Goal: Information Seeking & Learning: Learn about a topic

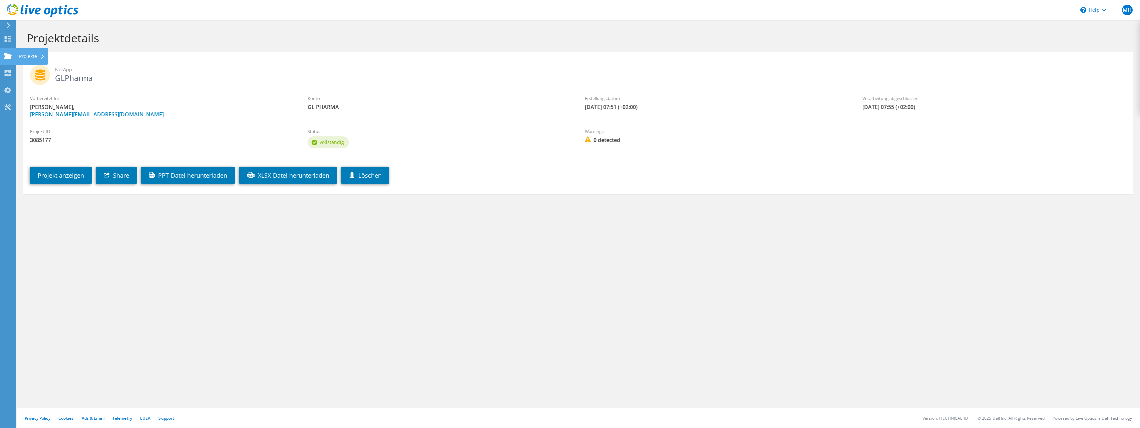
click at [20, 60] on div "Projekte" at bounding box center [32, 56] width 32 height 17
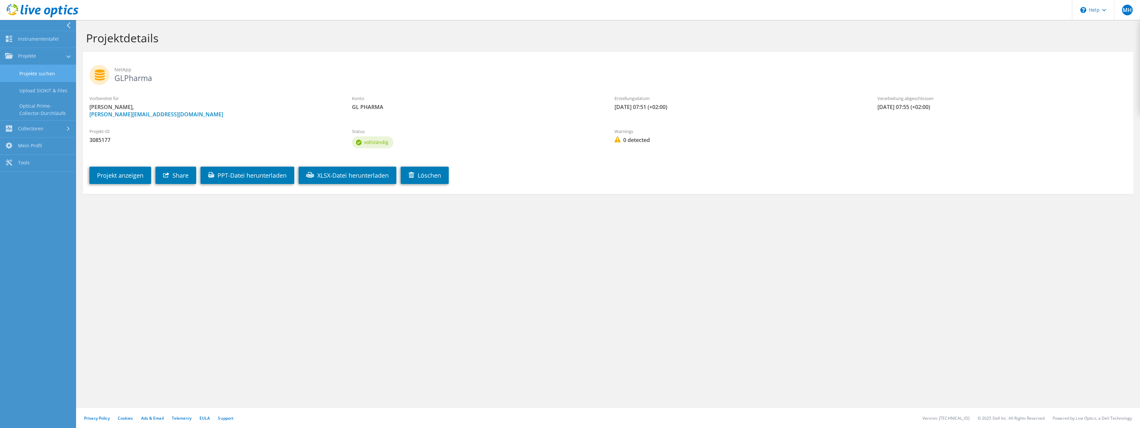
click at [38, 77] on link "Projekte suchen" at bounding box center [38, 73] width 76 height 17
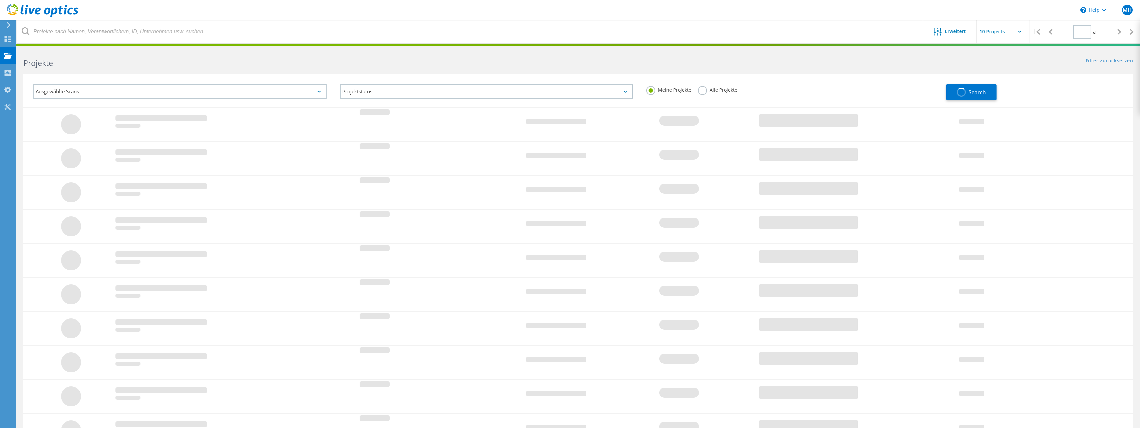
type input "1"
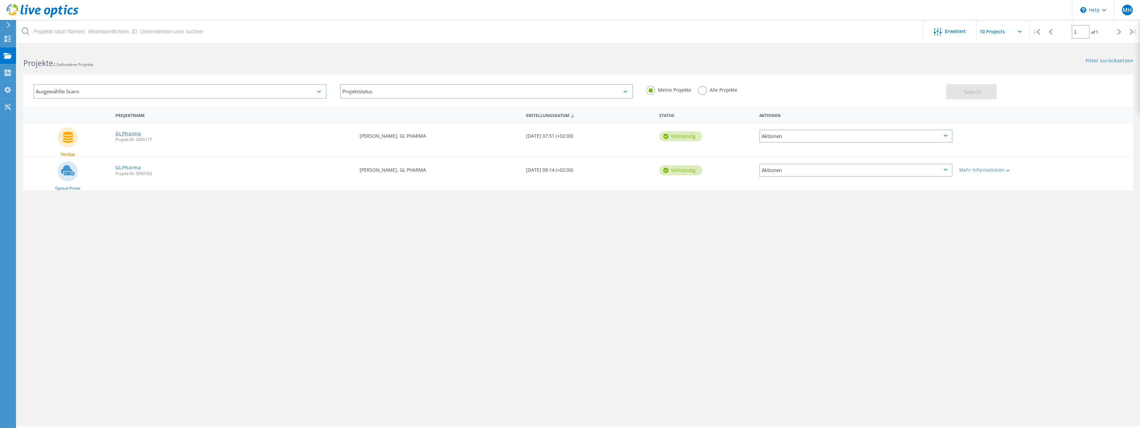
click at [129, 133] on link "GLPharma" at bounding box center [128, 133] width 26 height 5
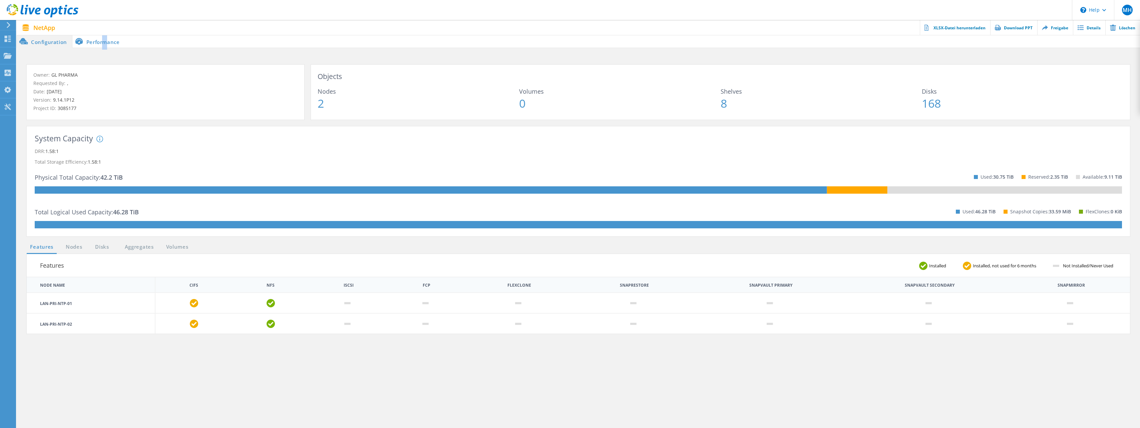
click at [104, 45] on li "Performance" at bounding box center [98, 41] width 52 height 13
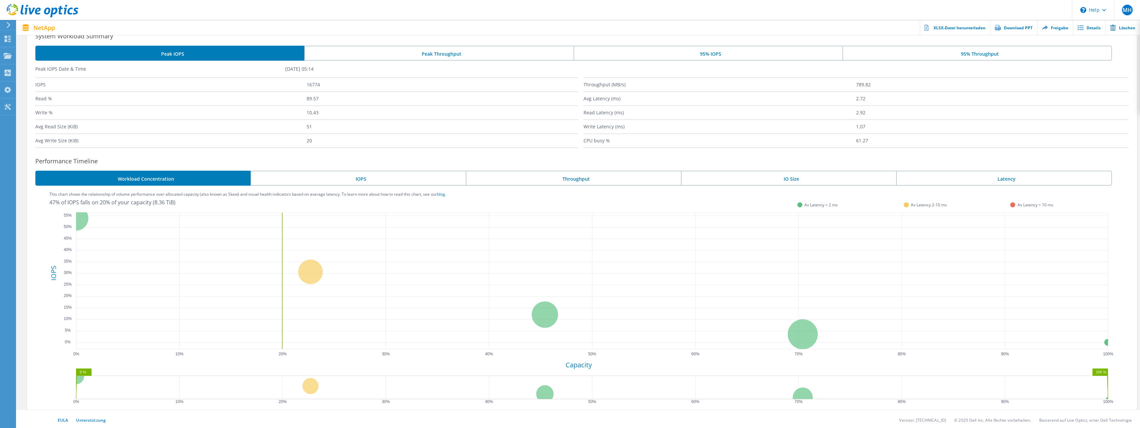
scroll to position [69, 0]
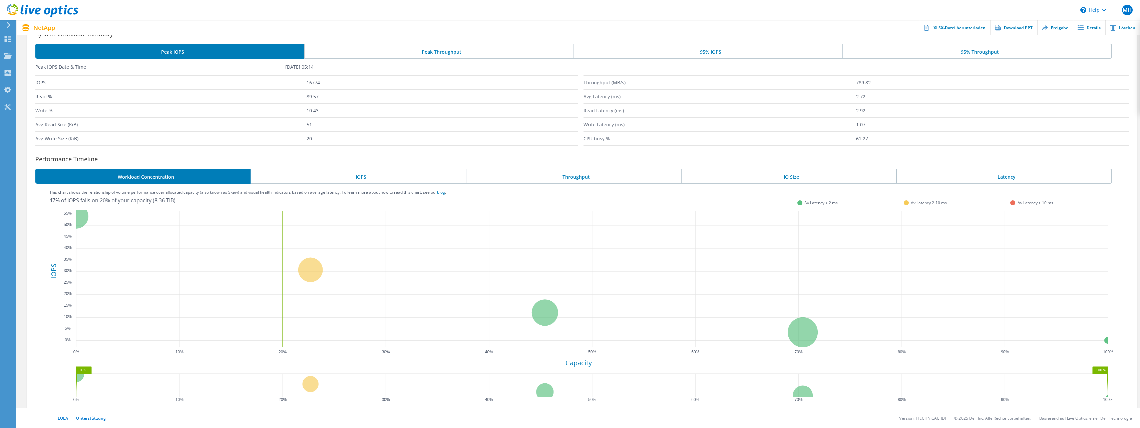
click at [365, 174] on li "IOPS" at bounding box center [357, 176] width 215 height 15
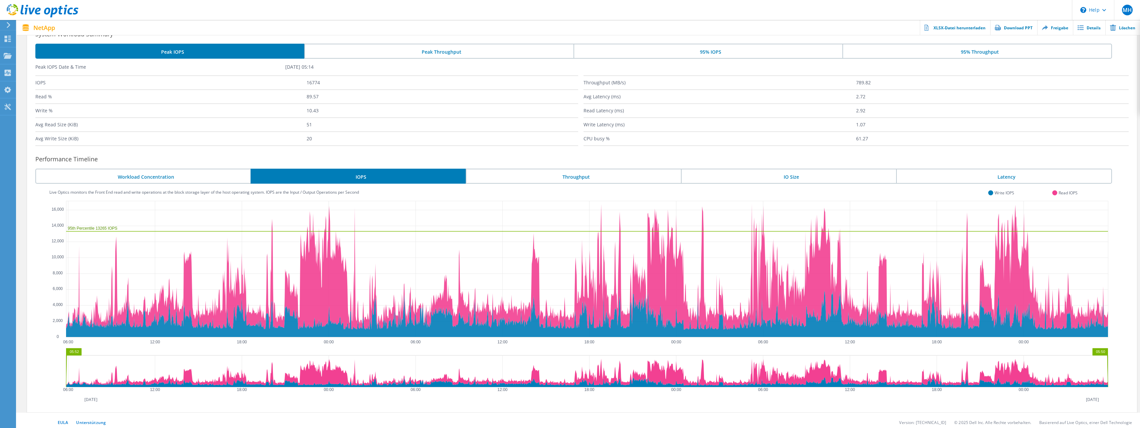
scroll to position [73, 0]
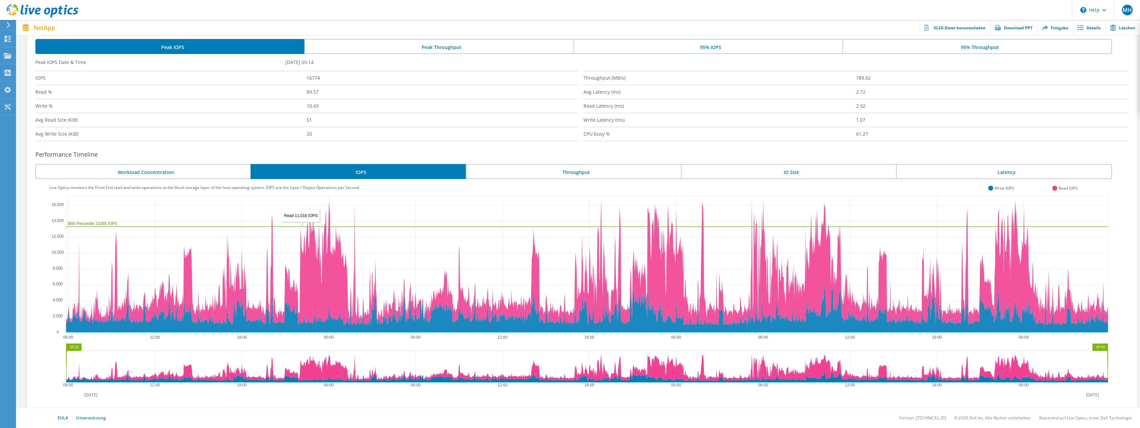
click at [565, 169] on li "Throughput" at bounding box center [573, 171] width 215 height 15
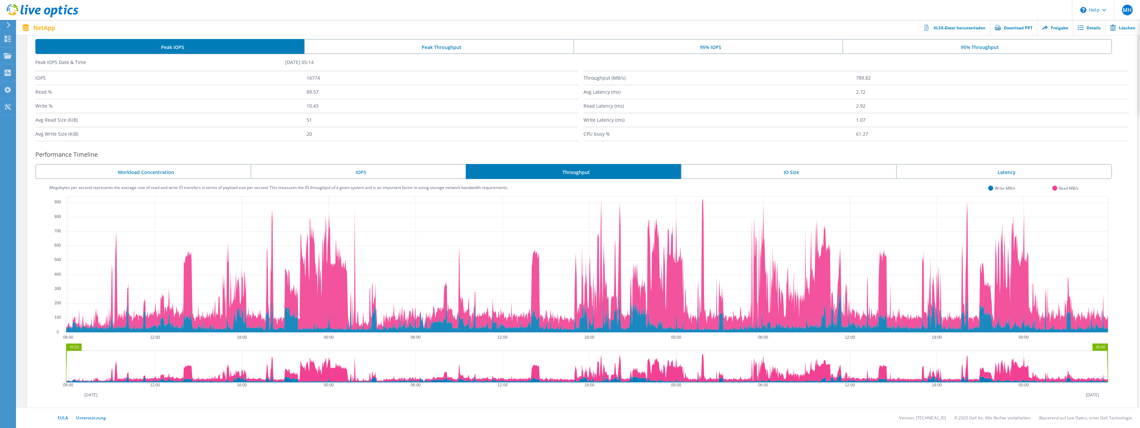
click at [785, 172] on li "IO Size" at bounding box center [788, 171] width 215 height 15
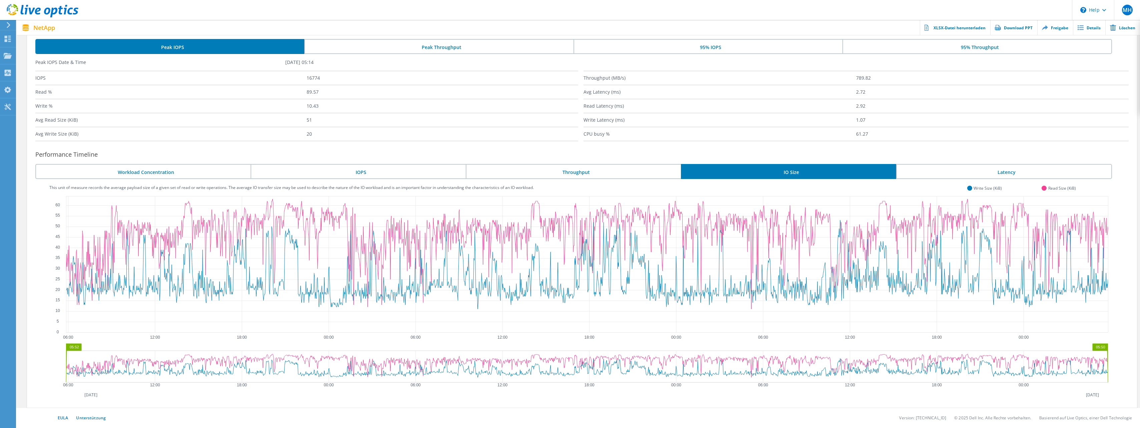
click at [1035, 175] on li "Latency" at bounding box center [1004, 171] width 216 height 15
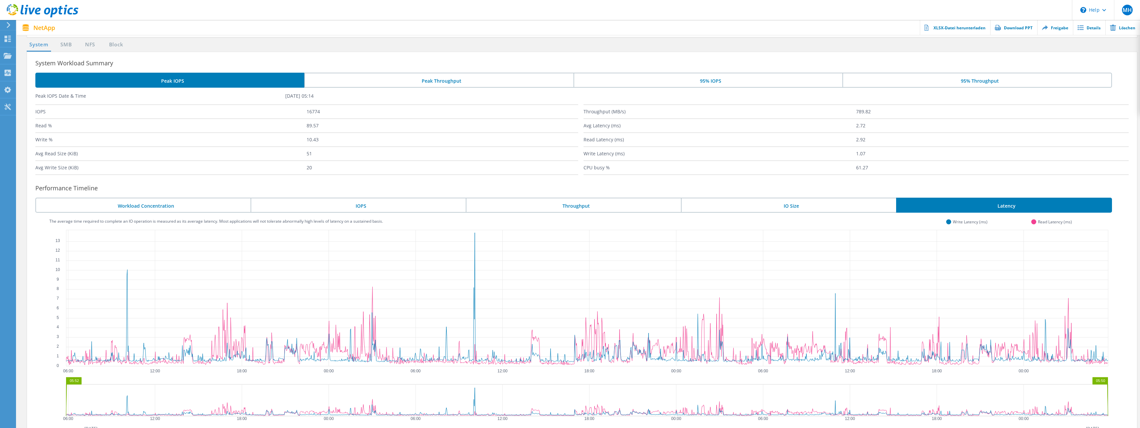
scroll to position [0, 0]
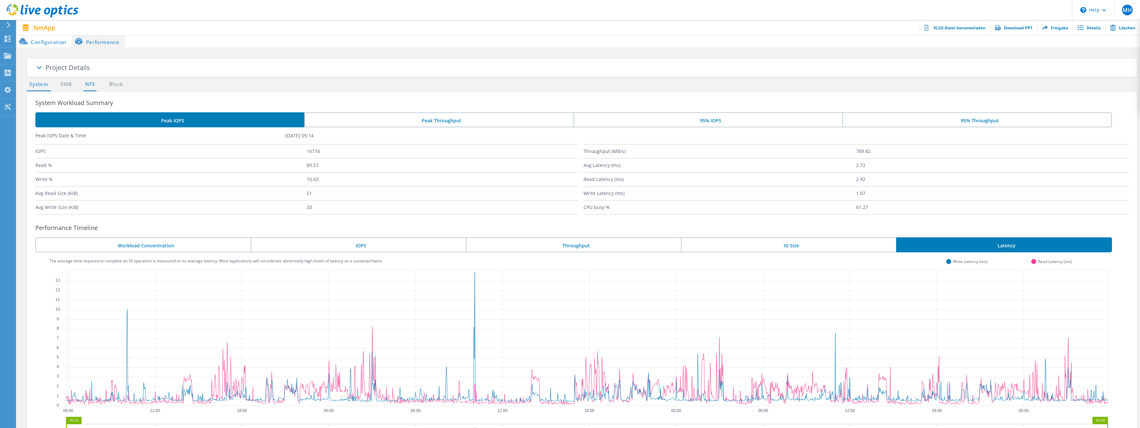
click at [95, 85] on link "NFS" at bounding box center [89, 84] width 13 height 8
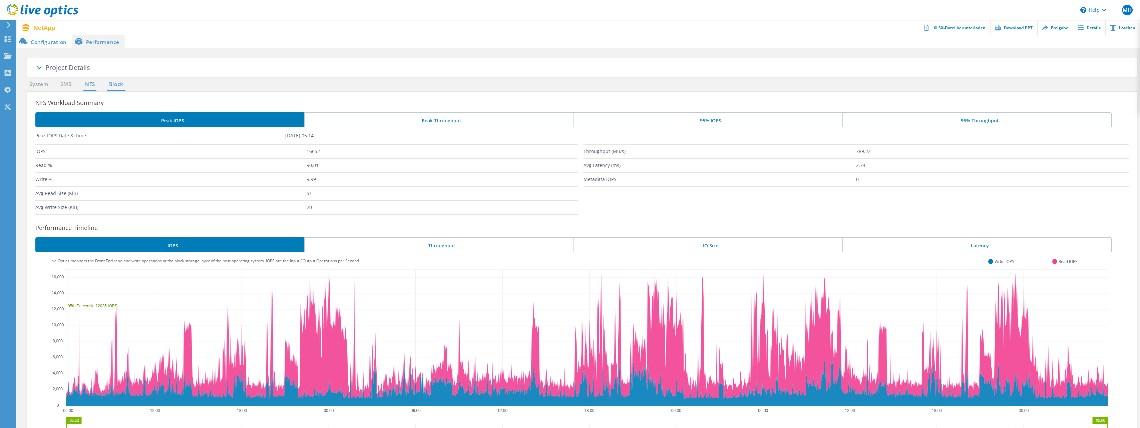
click at [112, 85] on link "Block" at bounding box center [116, 84] width 18 height 8
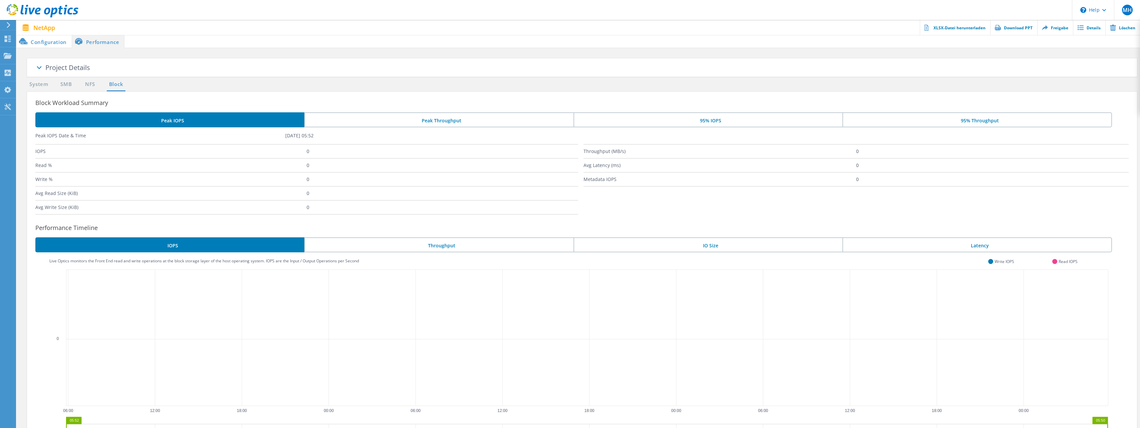
click at [97, 86] on ul "System SMB NFS Block" at bounding box center [77, 85] width 108 height 11
click at [89, 85] on link "NFS" at bounding box center [89, 84] width 13 height 8
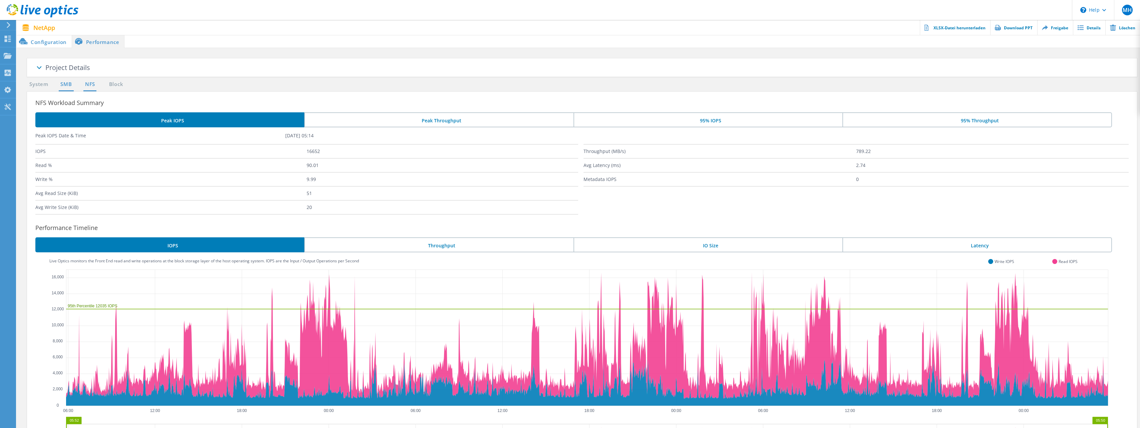
click at [73, 85] on link "SMB" at bounding box center [66, 84] width 15 height 8
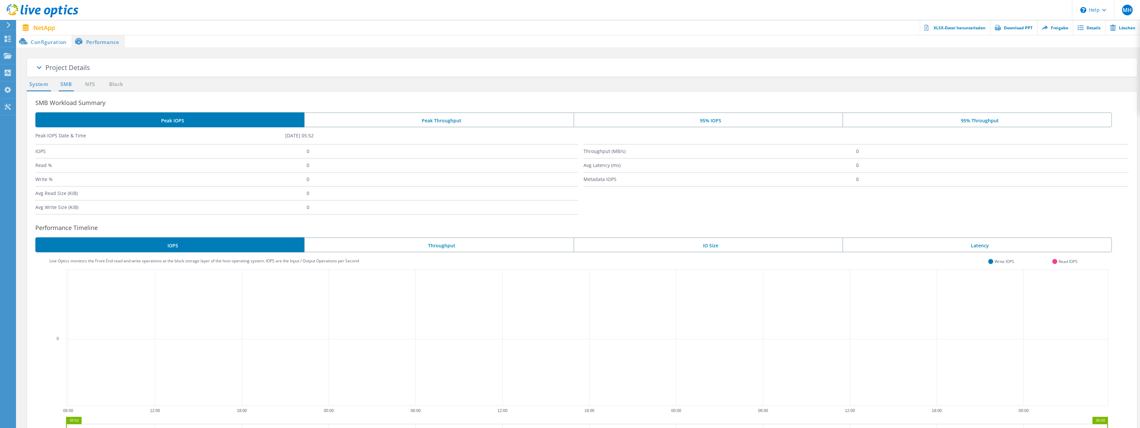
click at [43, 86] on link "System" at bounding box center [39, 84] width 24 height 8
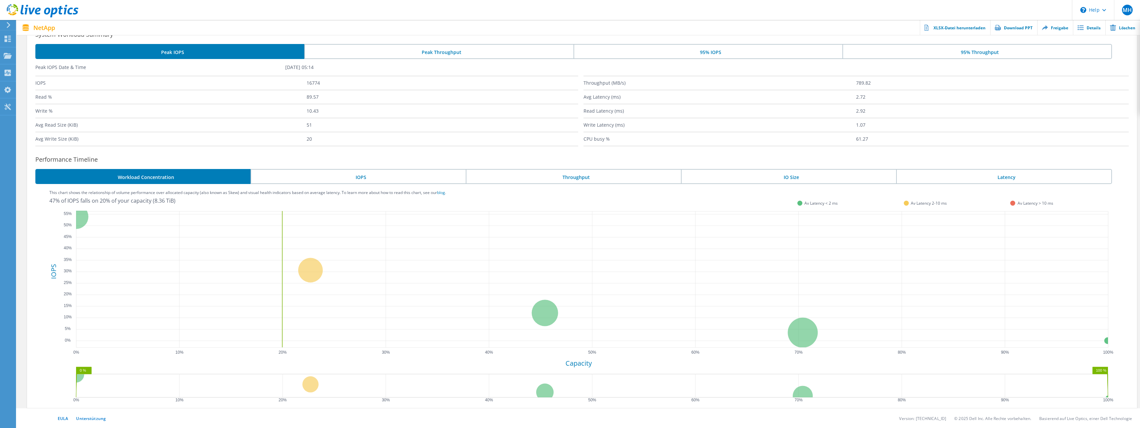
scroll to position [69, 0]
click at [83, 218] on circle at bounding box center [76, 216] width 25 height 25
